Goal: Information Seeking & Learning: Learn about a topic

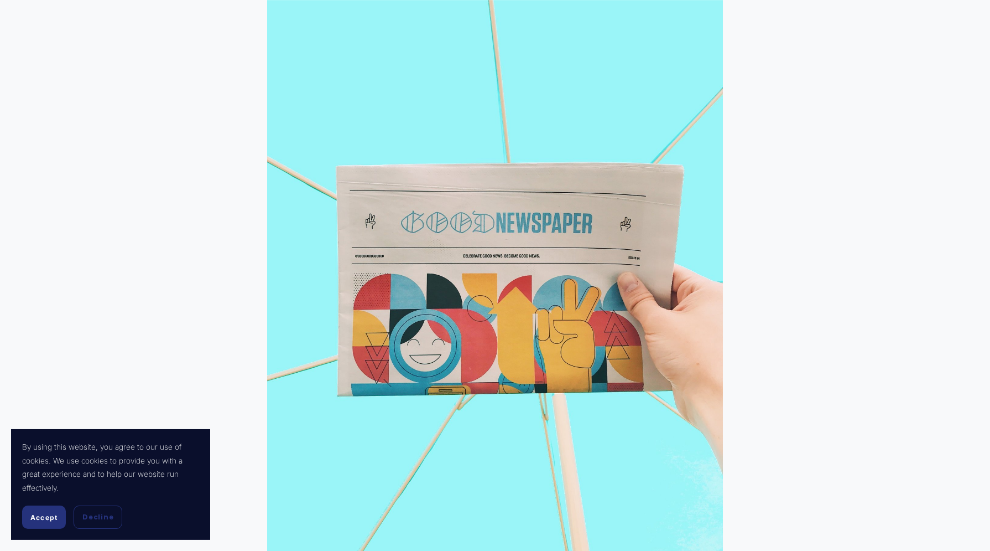
scroll to position [395, 0]
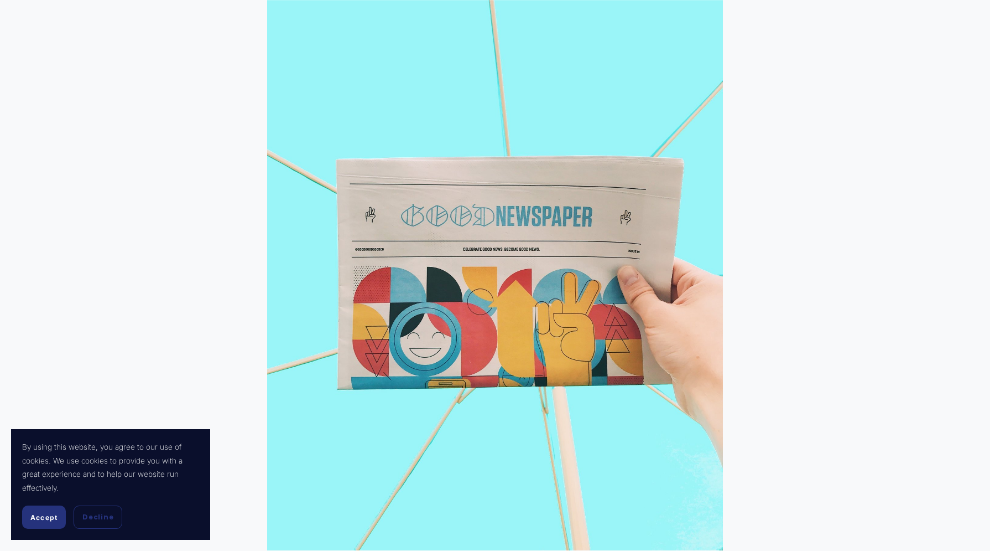
click at [38, 516] on span "Accept" at bounding box center [43, 517] width 27 height 8
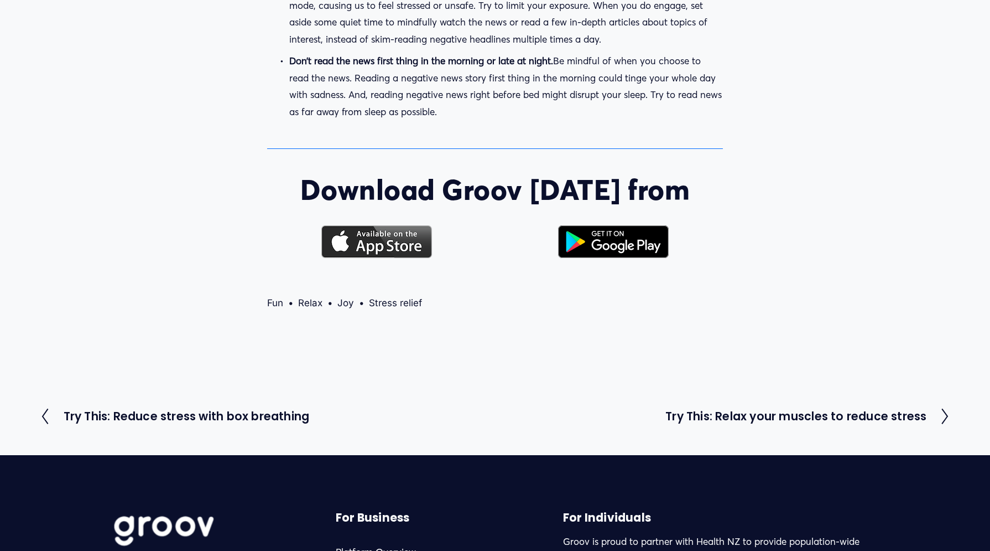
scroll to position [1637, 0]
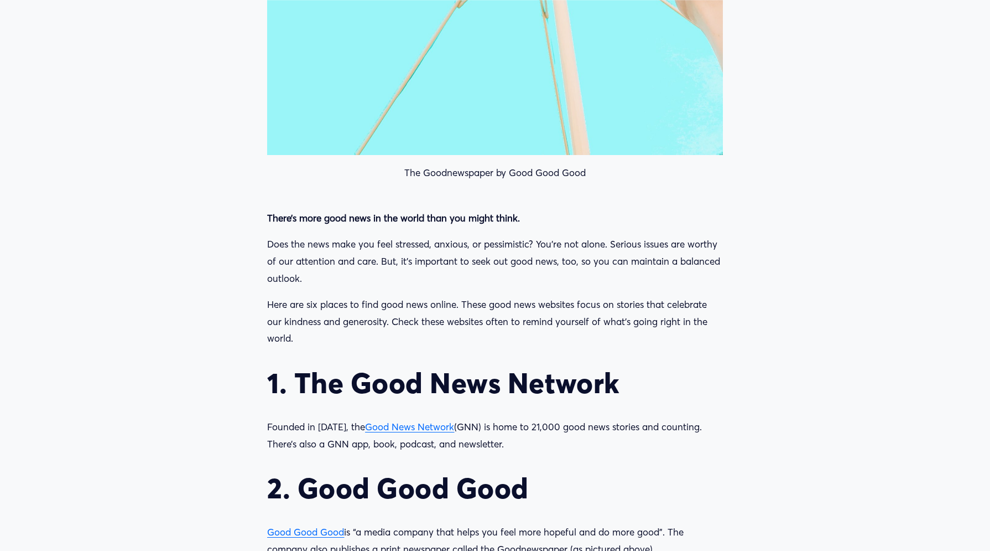
scroll to position [1016, 0]
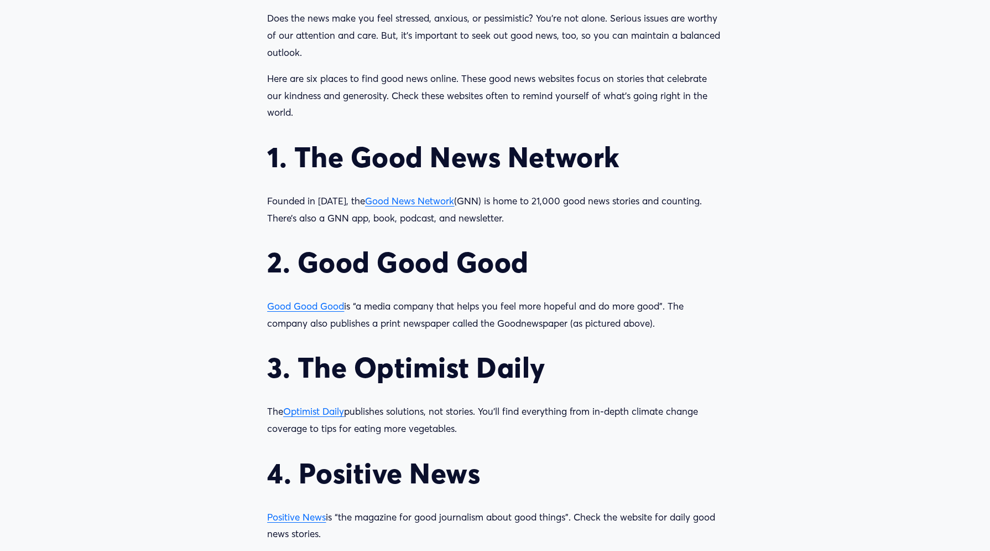
click at [312, 307] on span "Good Good Good" at bounding box center [305, 306] width 77 height 12
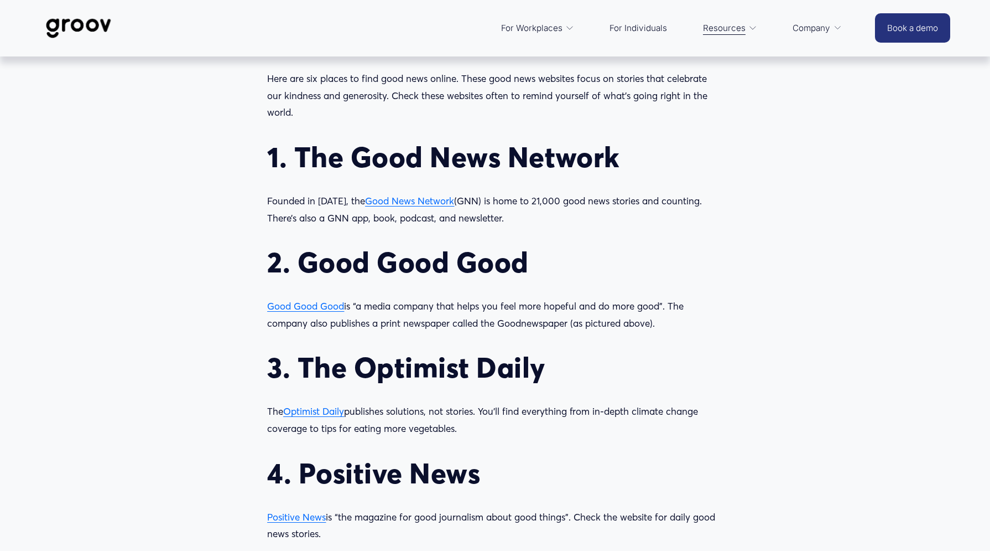
scroll to position [1129, 0]
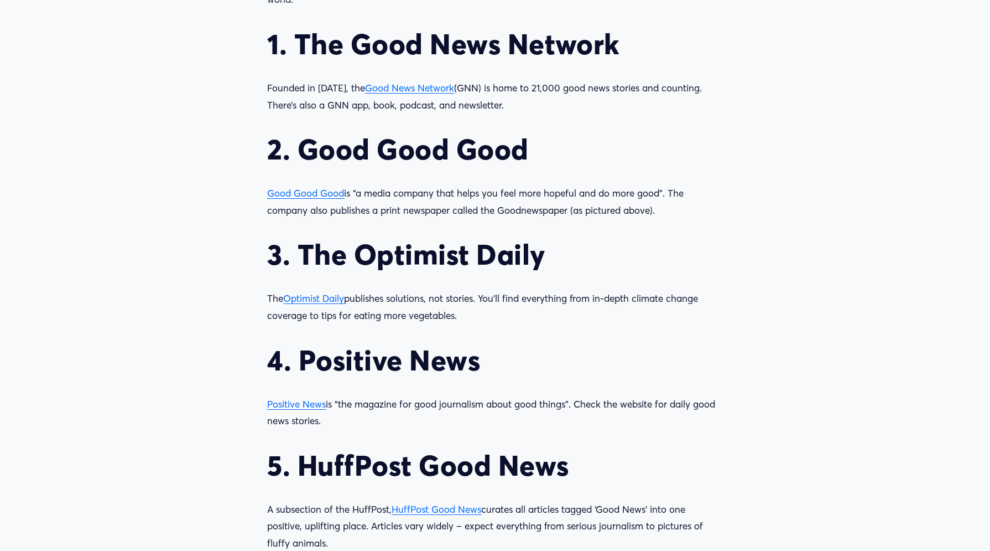
click at [329, 297] on span "Optimist Daily" at bounding box center [313, 298] width 61 height 12
